Goal: Find specific page/section: Find specific page/section

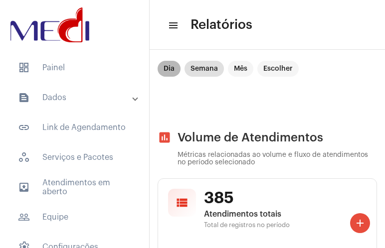
click at [176, 75] on mat-chip "Dia" at bounding box center [169, 69] width 23 height 16
click at [174, 70] on mat-chip "Dia" at bounding box center [169, 69] width 23 height 16
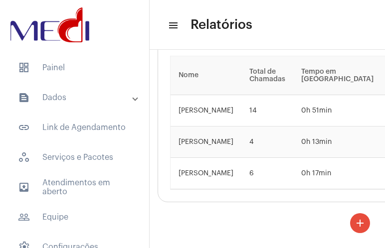
scroll to position [2644, 0]
